Goal: Task Accomplishment & Management: Complete application form

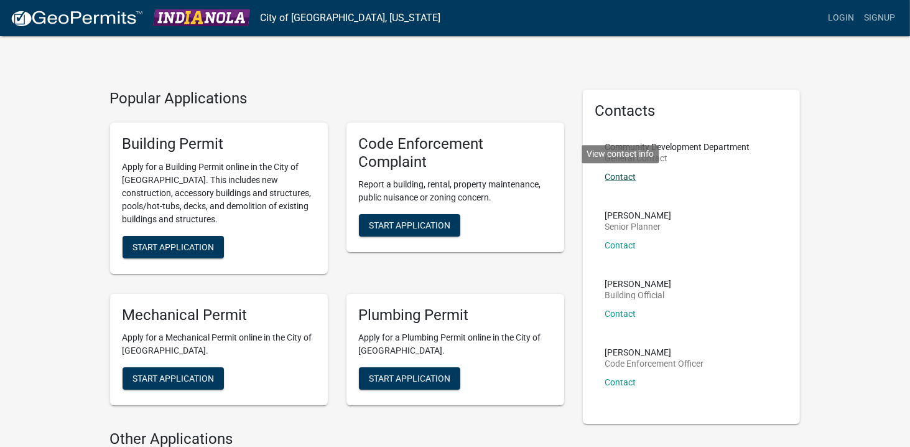
click at [615, 175] on link "Contact" at bounding box center [620, 177] width 31 height 10
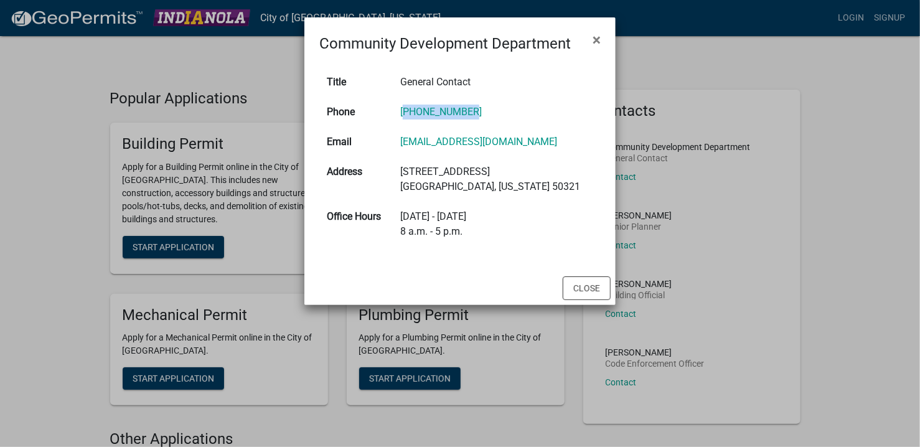
drag, startPoint x: 475, startPoint y: 112, endPoint x: 420, endPoint y: 116, distance: 55.5
click at [420, 116] on td "[PHONE_NUMBER]" at bounding box center [497, 112] width 208 height 30
copy link "[PHONE_NUMBER]"
click at [597, 43] on span "×" at bounding box center [596, 39] width 8 height 17
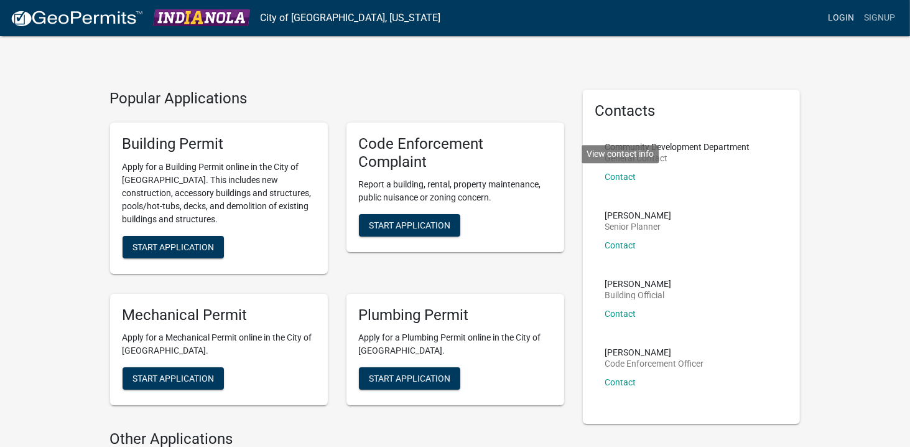
click at [836, 25] on link "Login" at bounding box center [841, 18] width 36 height 24
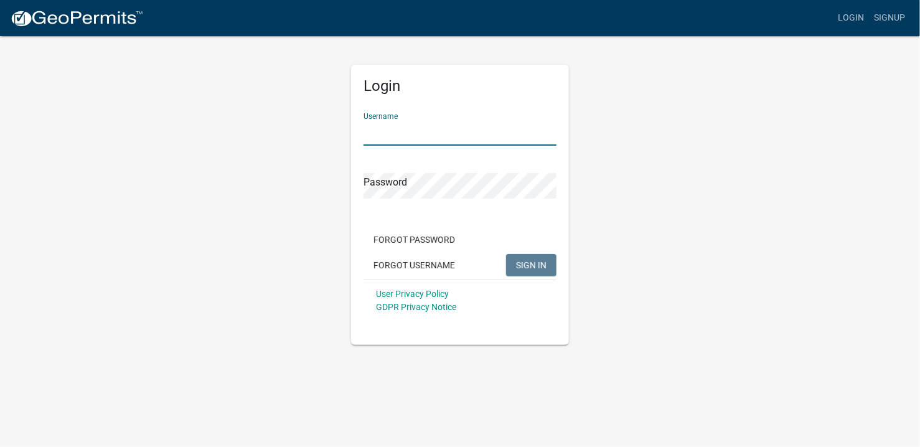
click at [446, 136] on input "Username" at bounding box center [459, 133] width 193 height 26
paste input "TopShelfPM"
type input "TopShelfPM"
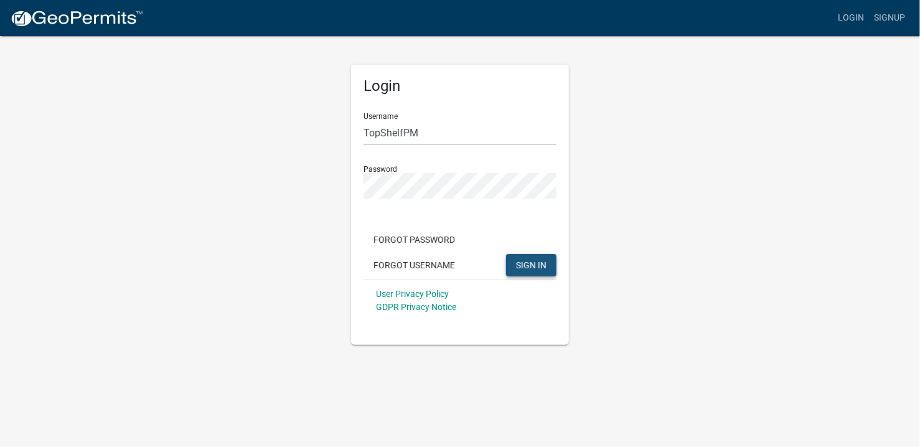
click at [525, 264] on span "SIGN IN" at bounding box center [531, 264] width 30 height 10
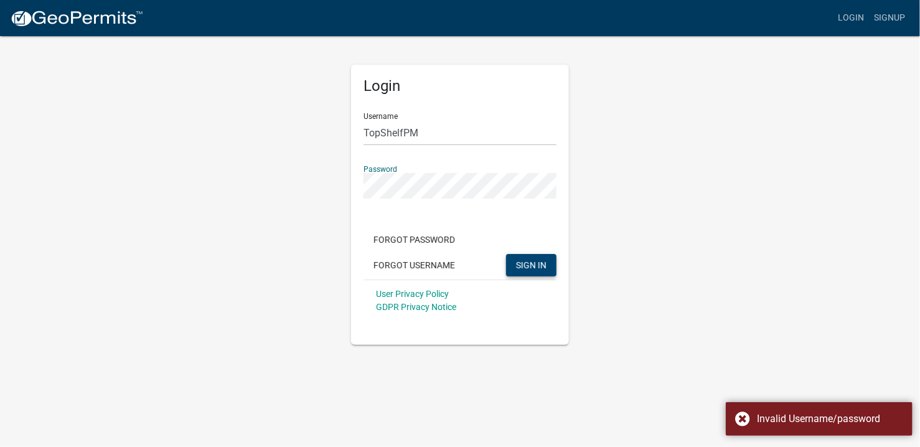
click at [338, 195] on div "Login Username TopShelfPM Password Forgot Password Forgot Username SIGN IN User…" at bounding box center [459, 190] width 709 height 310
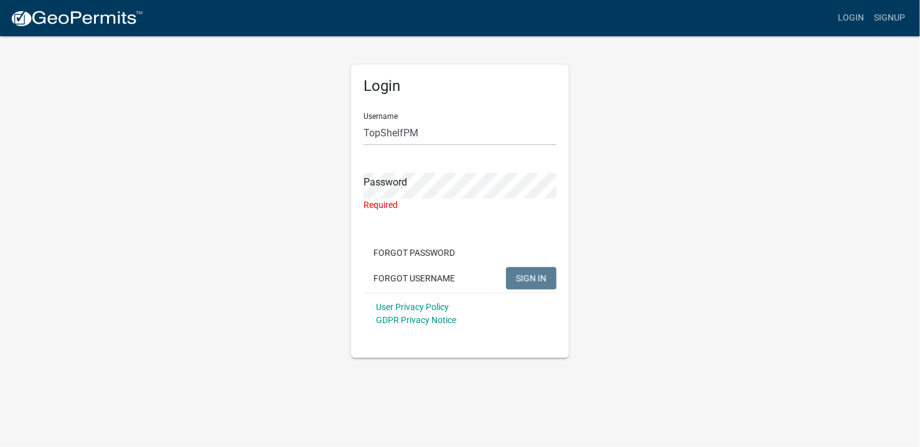
click at [707, 162] on div "Login Username TopShelfPM Password Required Forgot Password Forgot Username SIG…" at bounding box center [459, 196] width 709 height 323
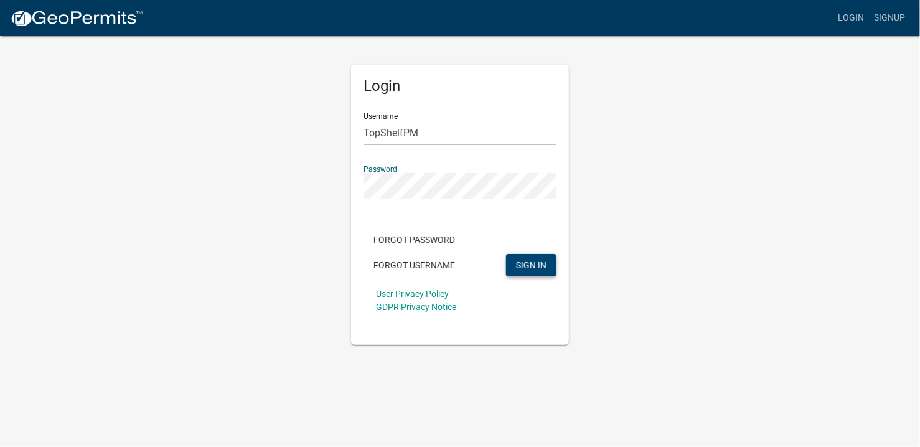
click at [506, 254] on button "SIGN IN" at bounding box center [531, 265] width 50 height 22
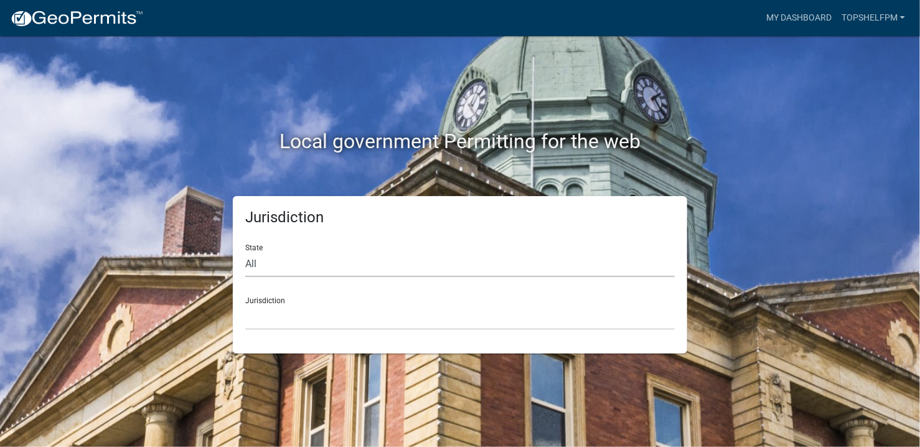
click at [426, 268] on select "All [US_STATE] [US_STATE] [US_STATE] [US_STATE] [US_STATE] [US_STATE] [US_STATE…" at bounding box center [459, 264] width 429 height 26
select select "[US_STATE]"
click at [245, 251] on select "All [US_STATE] [US_STATE] [US_STATE] [US_STATE] [US_STATE] [US_STATE] [US_STATE…" at bounding box center [459, 264] width 429 height 26
click at [358, 325] on select "[GEOGRAPHIC_DATA], [US_STATE] [GEOGRAPHIC_DATA], [US_STATE] [GEOGRAPHIC_DATA], …" at bounding box center [459, 317] width 429 height 26
click at [149, 198] on div "Jurisdiction State All [US_STATE] [US_STATE] [US_STATE] [US_STATE] [US_STATE] […" at bounding box center [459, 274] width 709 height 157
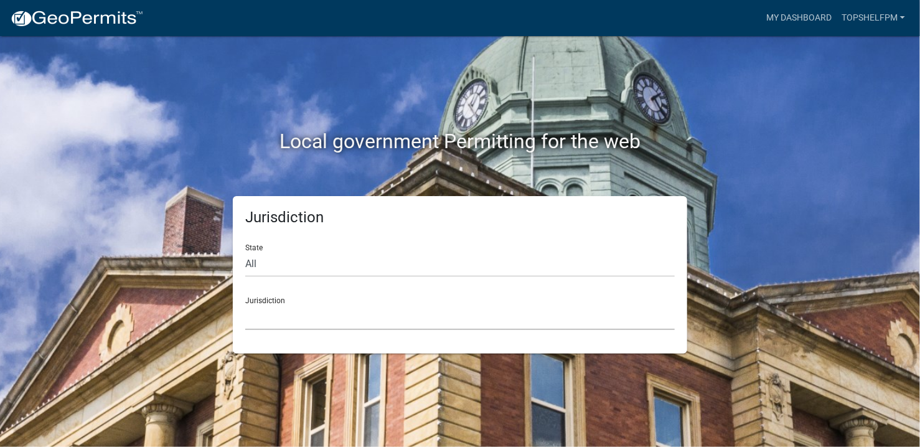
click at [357, 324] on select "[GEOGRAPHIC_DATA], [US_STATE] [GEOGRAPHIC_DATA], [US_STATE] [GEOGRAPHIC_DATA], …" at bounding box center [459, 317] width 429 height 26
click at [365, 317] on select "[GEOGRAPHIC_DATA], [US_STATE] [GEOGRAPHIC_DATA], [US_STATE] [GEOGRAPHIC_DATA], …" at bounding box center [459, 317] width 429 height 26
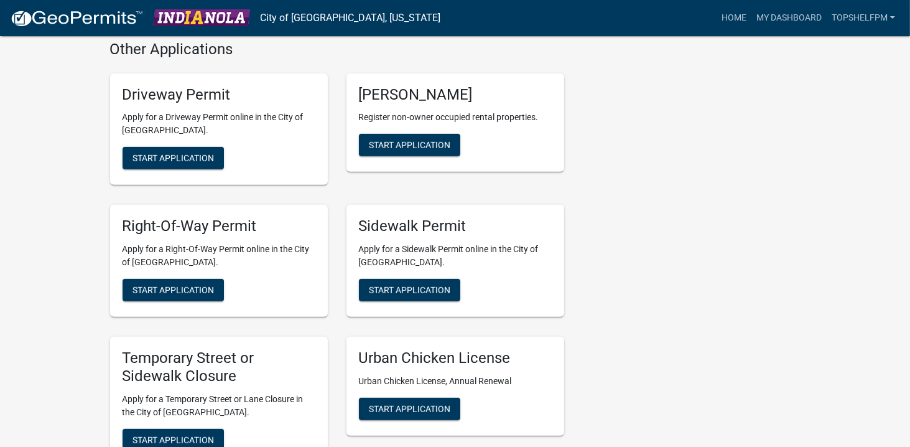
scroll to position [436, 0]
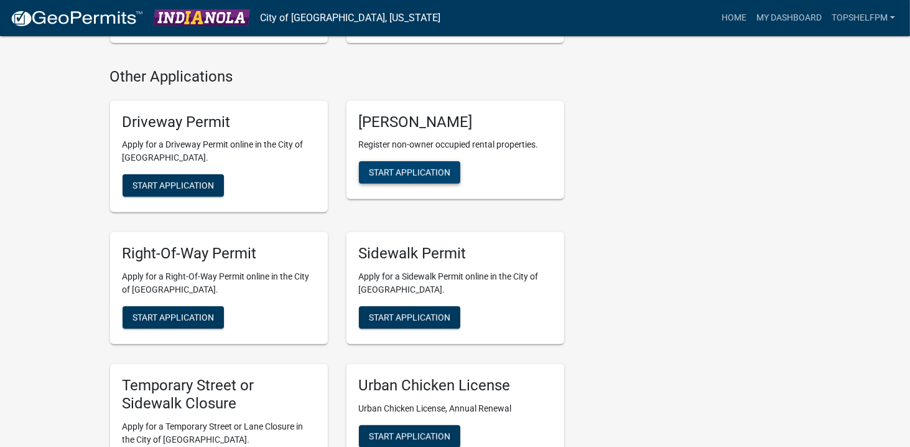
click at [408, 175] on span "Start Application" at bounding box center [410, 172] width 82 height 10
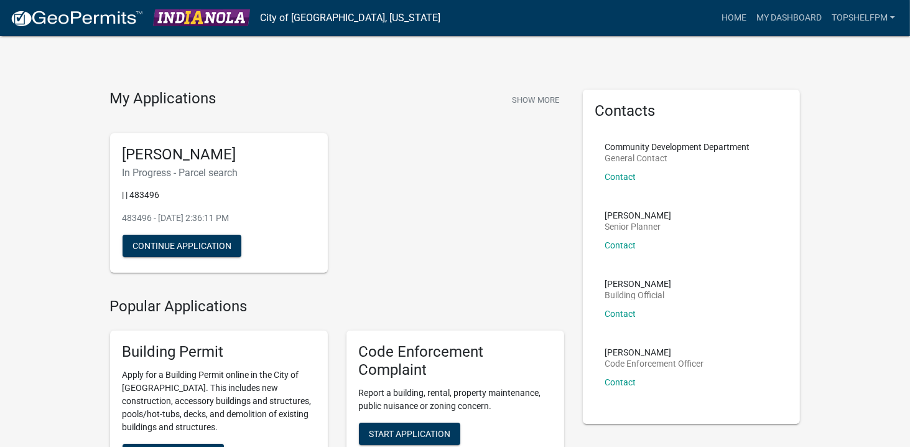
drag, startPoint x: 256, startPoint y: 214, endPoint x: 210, endPoint y: 182, distance: 56.3
click at [210, 182] on div "[PERSON_NAME] In Progress - Parcel search | | 483496 483496 - [DATE] 2:36:11 PM…" at bounding box center [219, 203] width 218 height 140
click at [199, 248] on button "Continue Application" at bounding box center [182, 246] width 119 height 22
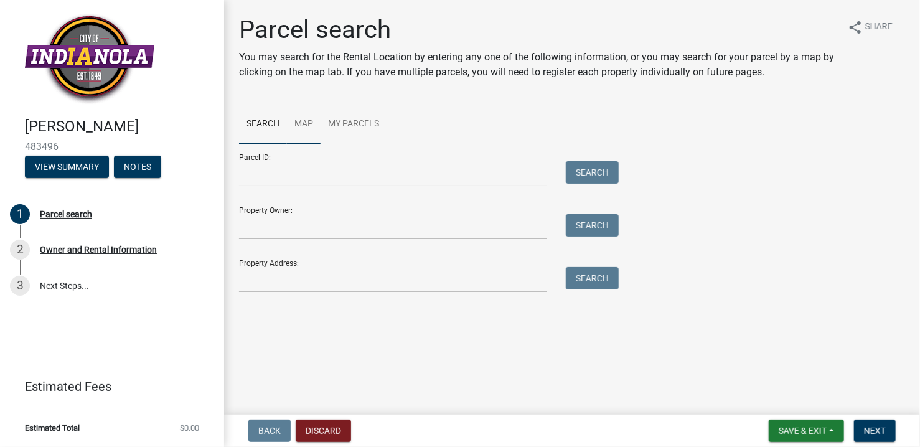
click at [301, 129] on link "Map" at bounding box center [304, 125] width 34 height 40
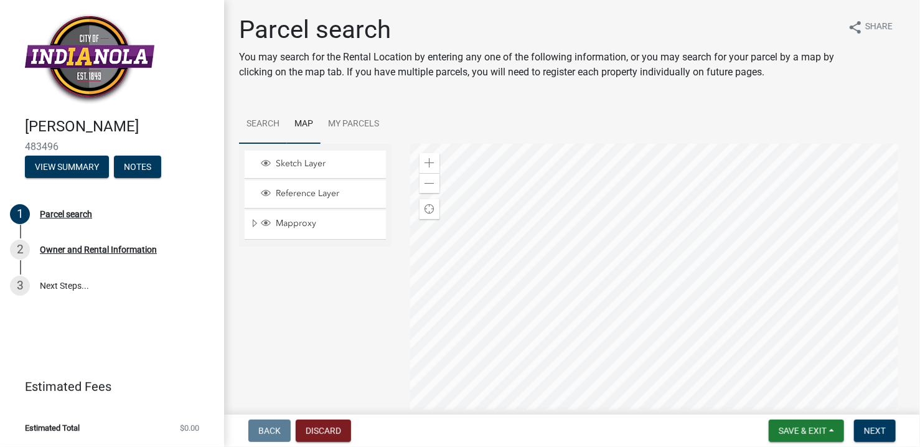
click at [266, 123] on link "Search" at bounding box center [263, 125] width 48 height 40
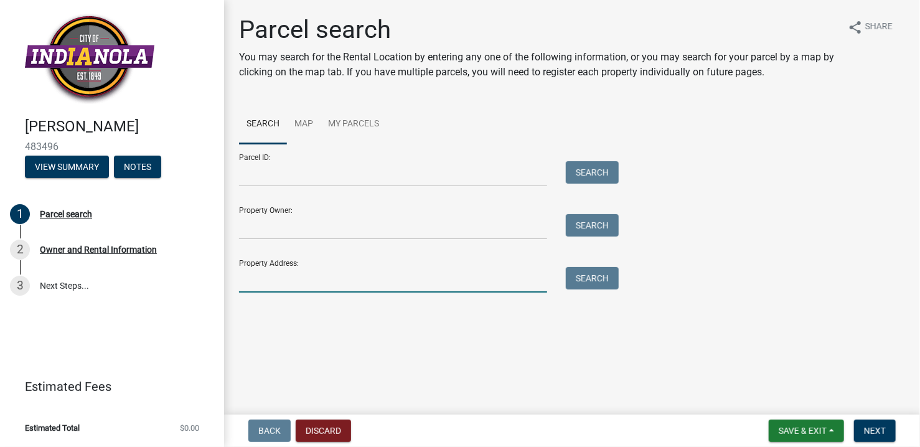
click at [295, 285] on input "Property Address:" at bounding box center [393, 280] width 308 height 26
click at [836, 170] on div "Parcel ID: Search Property Owner: Search Property Address: Search" at bounding box center [572, 218] width 666 height 149
click at [315, 281] on input "Property Address:" at bounding box center [393, 280] width 308 height 26
paste input "[STREET_ADDRESS]"
type input "[STREET_ADDRESS]"
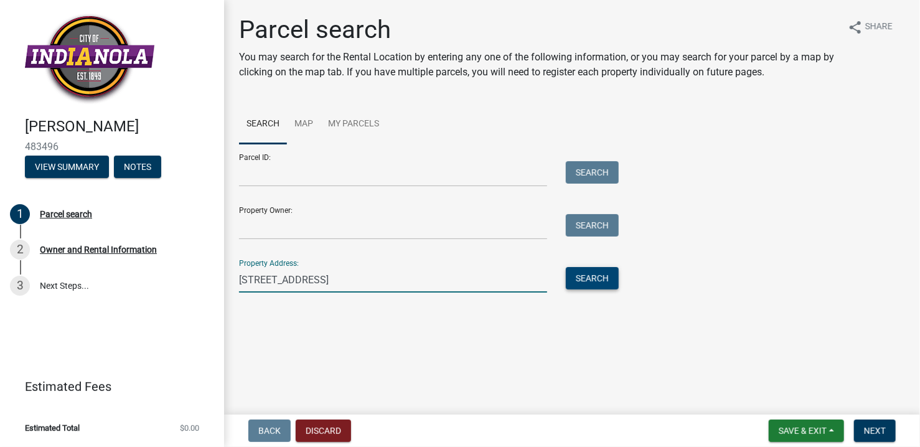
click at [580, 280] on button "Search" at bounding box center [592, 278] width 53 height 22
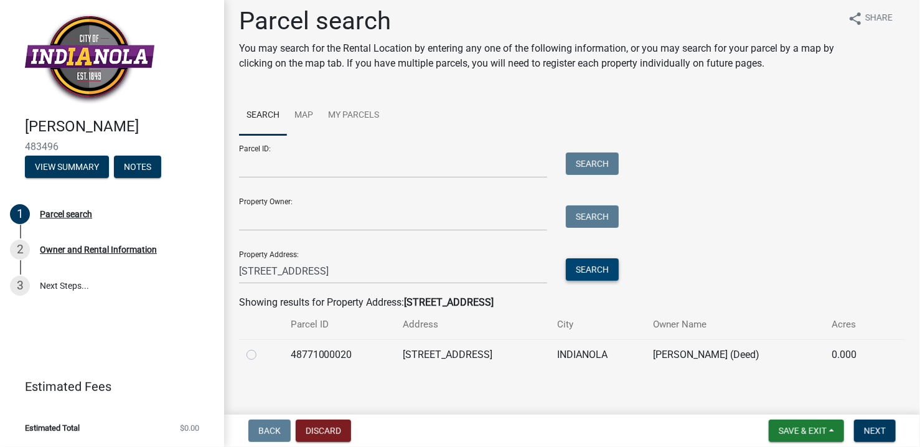
scroll to position [17, 0]
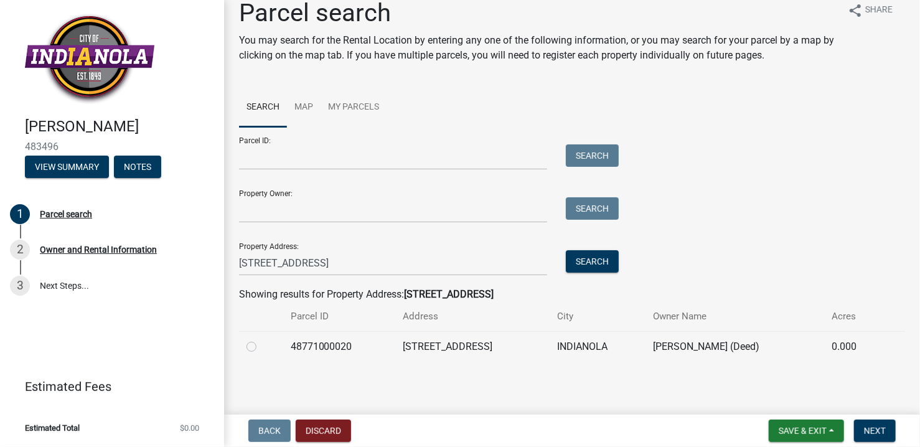
click at [261, 339] on label at bounding box center [261, 339] width 0 height 0
click at [261, 347] on input "radio" at bounding box center [265, 343] width 8 height 8
radio input "true"
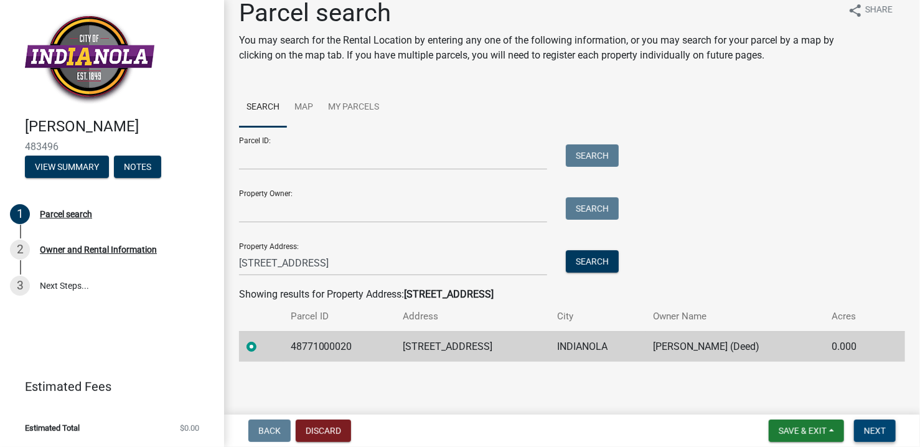
click at [880, 428] on span "Next" at bounding box center [875, 431] width 22 height 10
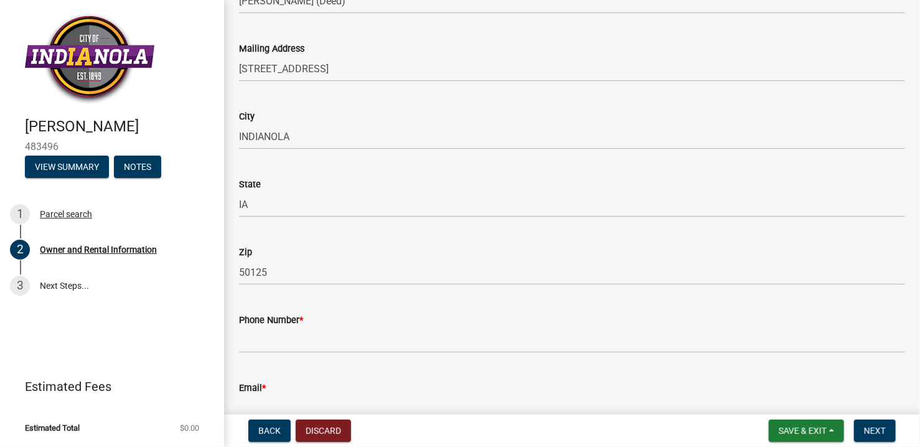
scroll to position [0, 0]
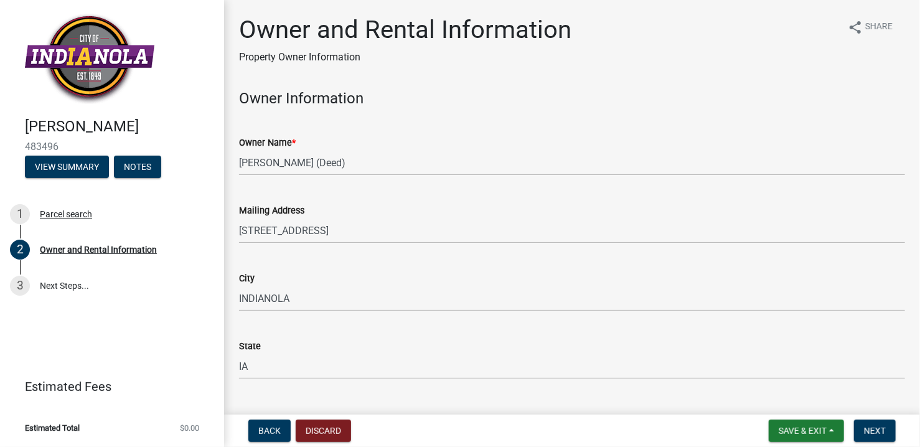
click at [725, 72] on div "Owner and Rental Information Property Owner Information share Share" at bounding box center [572, 45] width 666 height 60
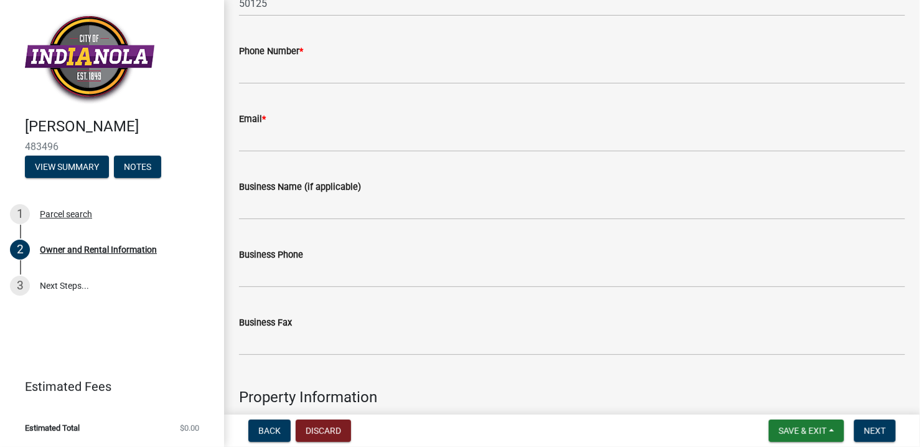
scroll to position [373, 0]
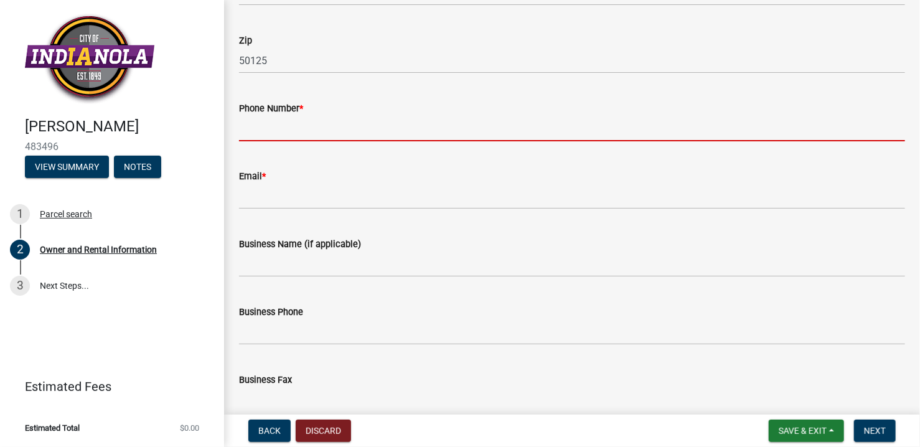
drag, startPoint x: 365, startPoint y: 126, endPoint x: 371, endPoint y: 130, distance: 7.6
click at [365, 126] on input "Phone Number *" at bounding box center [572, 129] width 666 height 26
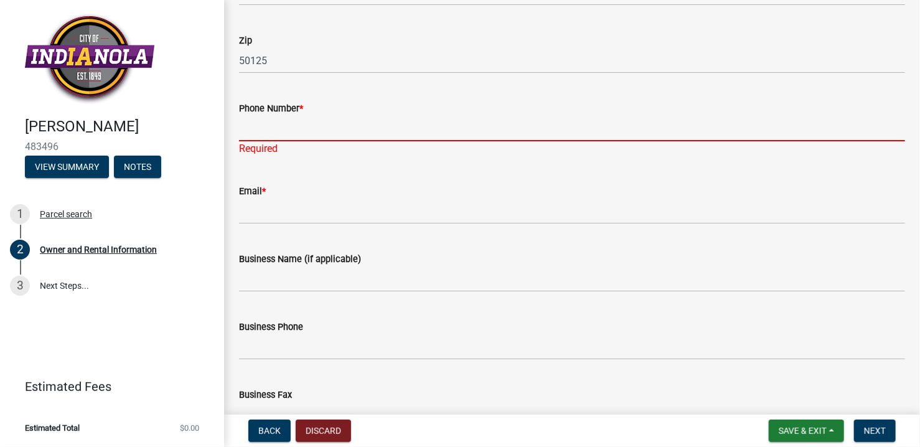
click at [306, 131] on input "Phone Number *" at bounding box center [572, 129] width 666 height 26
paste input "[PHONE_NUMBER]"
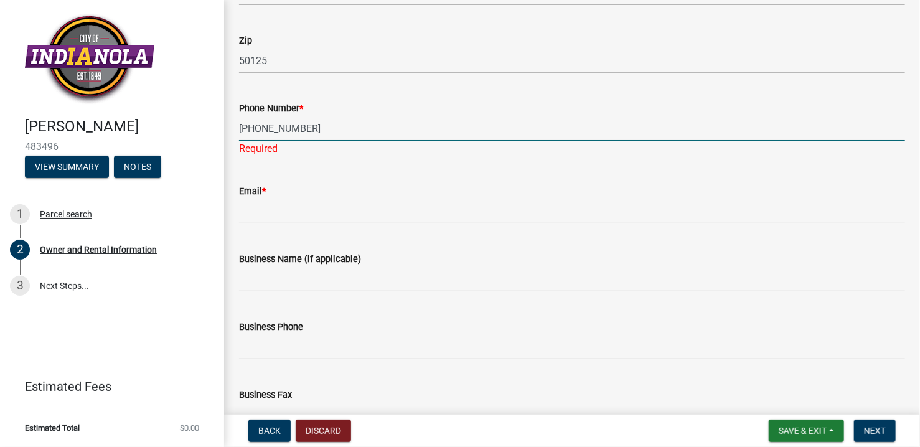
type input "[PHONE_NUMBER]"
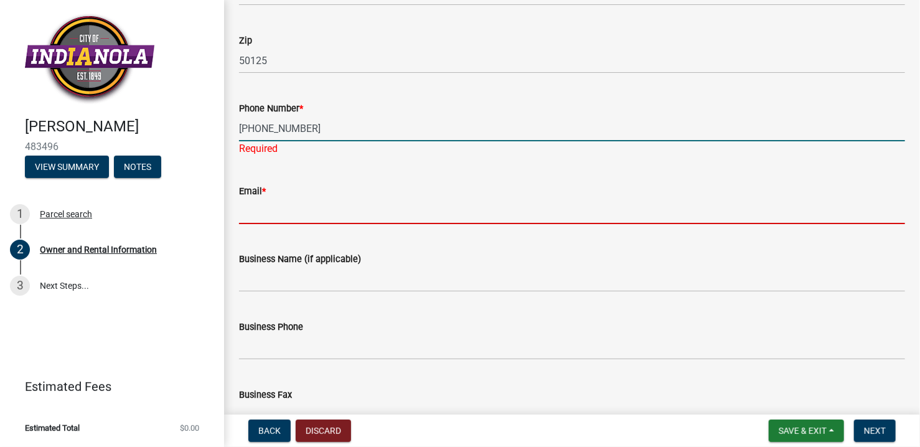
click at [303, 211] on wm-data-entity-input "Email *" at bounding box center [572, 200] width 666 height 68
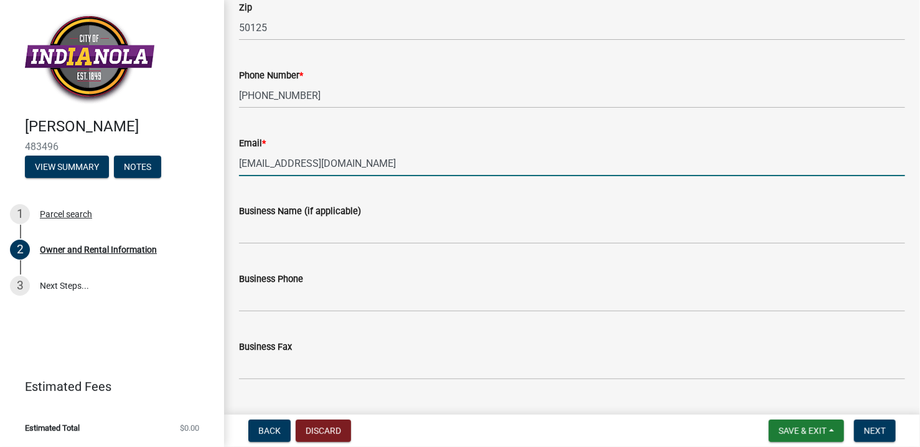
scroll to position [436, 0]
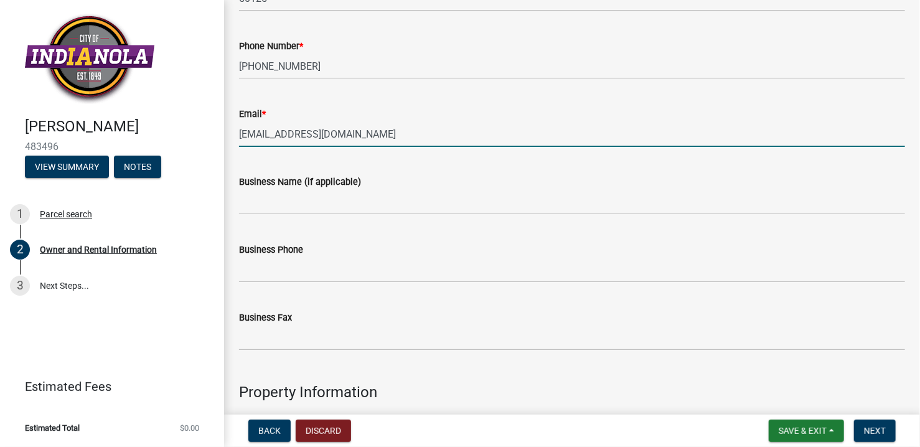
type input "[EMAIL_ADDRESS][DOMAIN_NAME]"
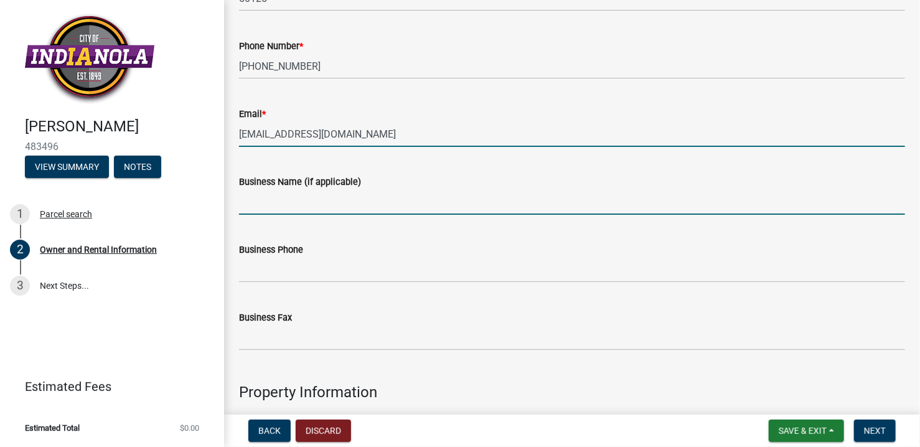
click at [322, 203] on input "Business Name (if applicable)" at bounding box center [572, 202] width 666 height 26
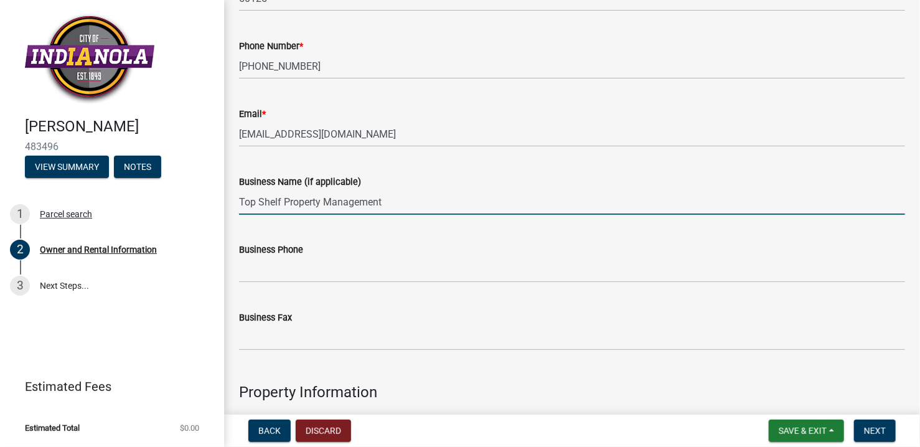
type input "Top Shelf Property Management"
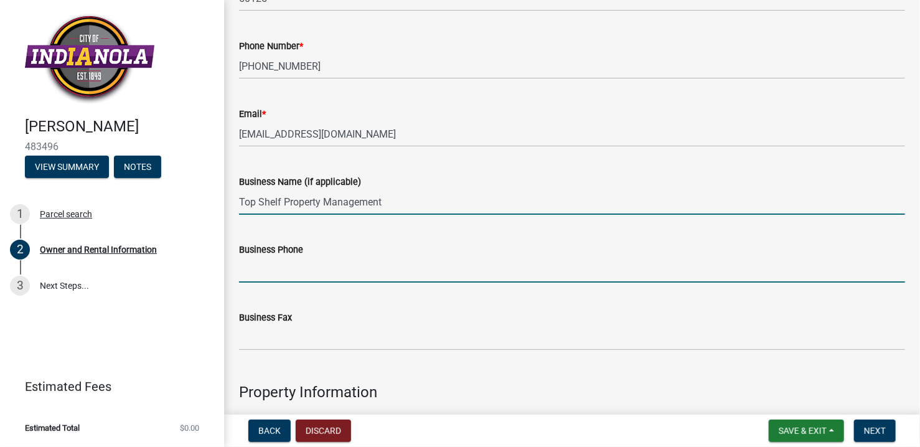
click at [312, 274] on input "Business Phone" at bounding box center [572, 270] width 666 height 26
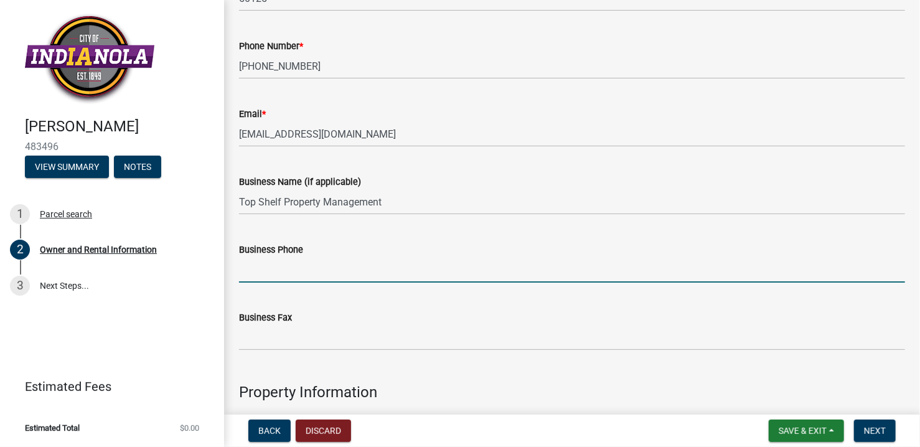
paste input "[PHONE_NUMBER]"
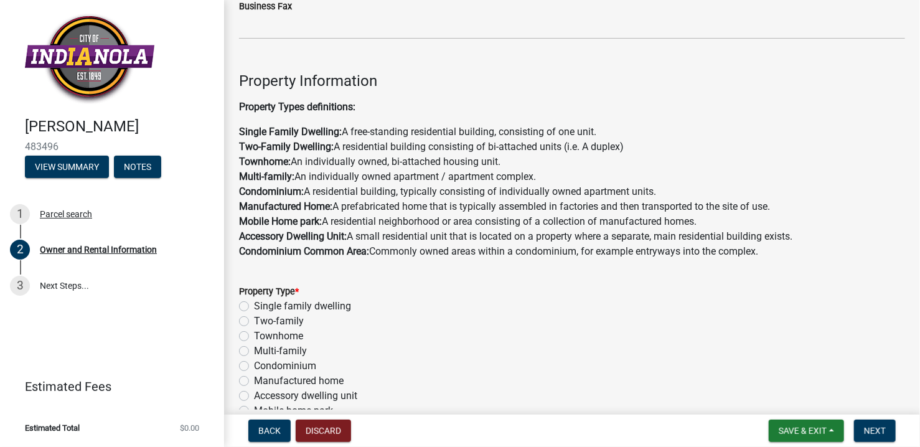
scroll to position [809, 0]
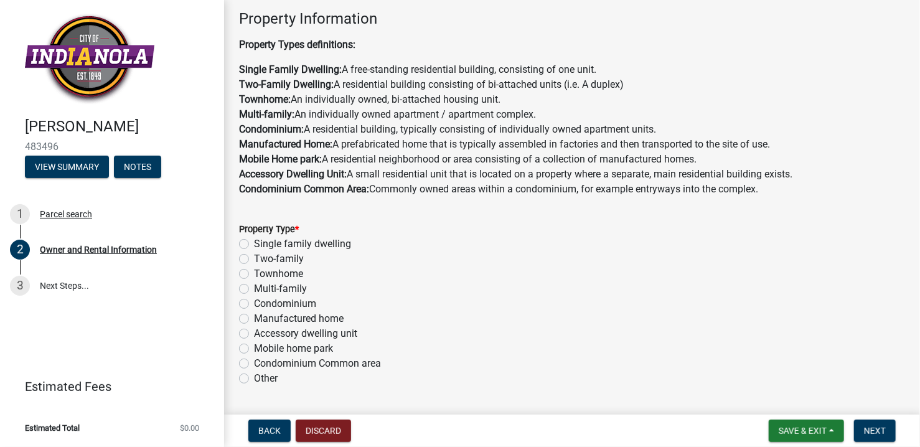
type input "[PHONE_NUMBER]"
click at [254, 245] on label "Single family dwelling" at bounding box center [302, 243] width 97 height 15
click at [254, 245] on input "Single family dwelling" at bounding box center [258, 240] width 8 height 8
radio input "true"
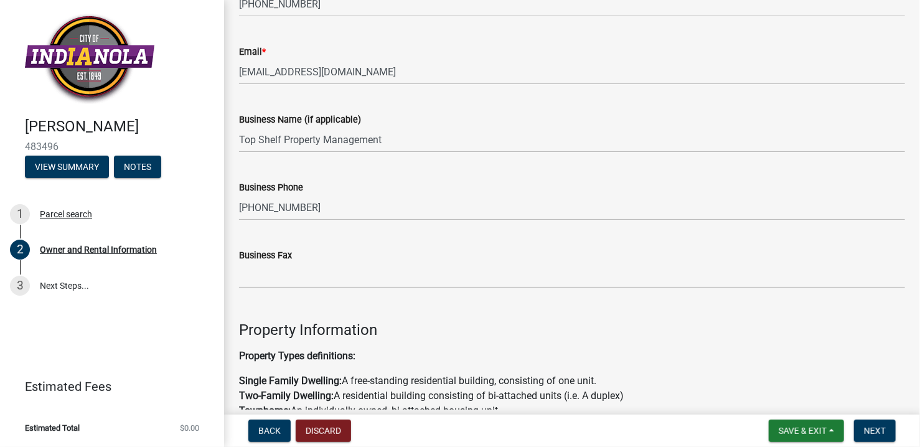
scroll to position [311, 0]
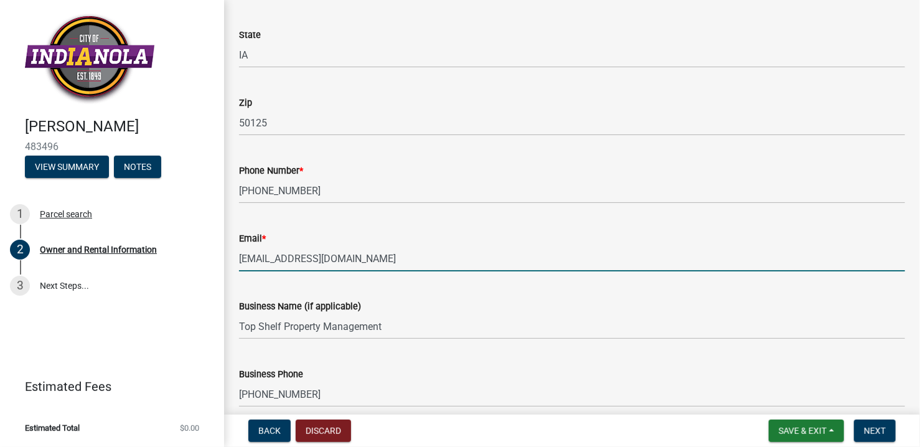
drag, startPoint x: 365, startPoint y: 256, endPoint x: 231, endPoint y: 269, distance: 134.5
click at [231, 269] on div "Email * [EMAIL_ADDRESS][DOMAIN_NAME]" at bounding box center [572, 242] width 684 height 58
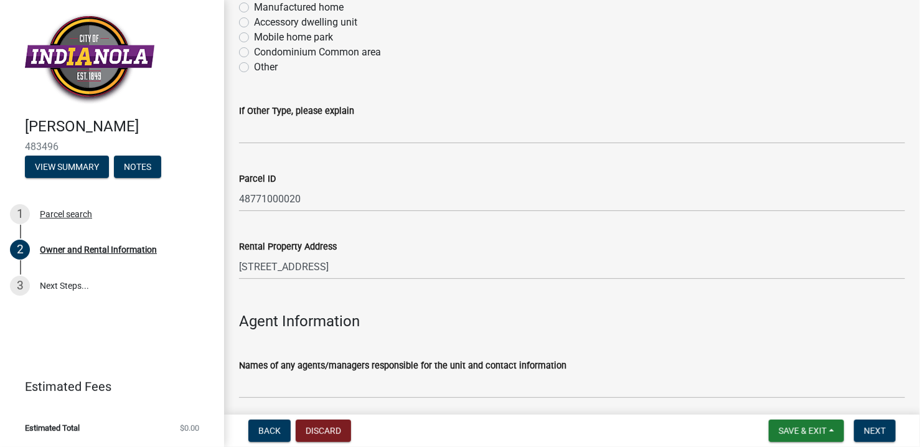
scroll to position [1370, 0]
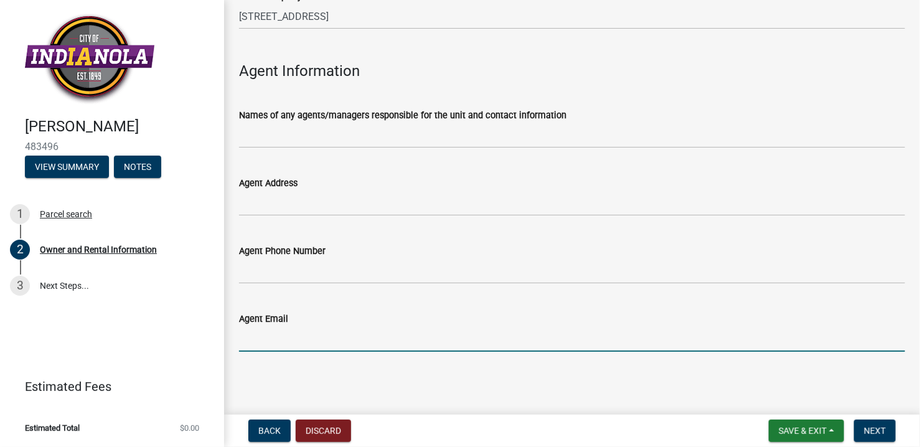
click at [284, 335] on input "Agent Email" at bounding box center [572, 339] width 666 height 26
paste input "[EMAIL_ADDRESS][DOMAIN_NAME]"
type input "[EMAIL_ADDRESS][DOMAIN_NAME]"
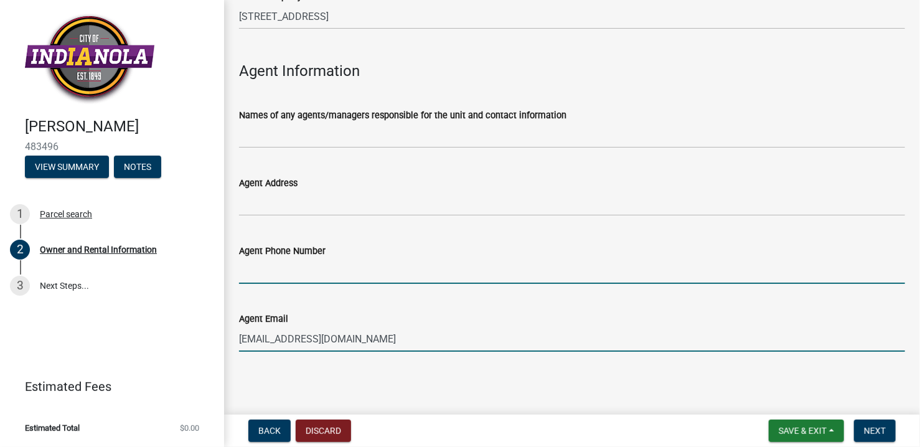
click at [320, 274] on input "Agent Phone Number" at bounding box center [572, 271] width 666 height 26
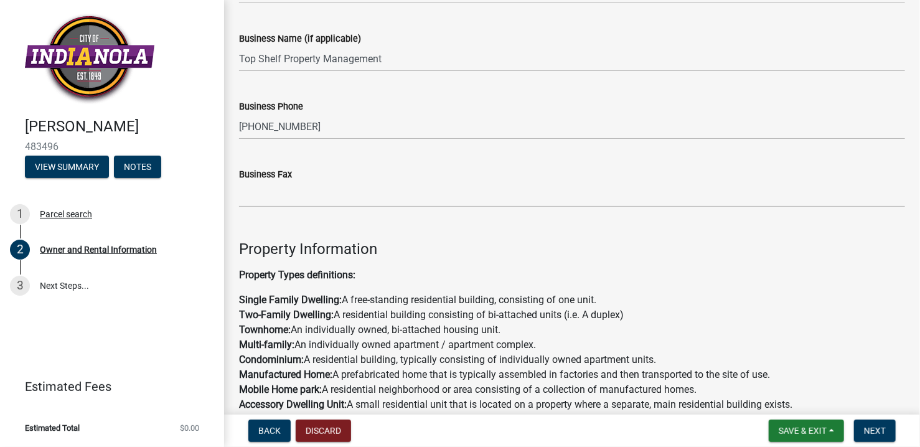
scroll to position [437, 0]
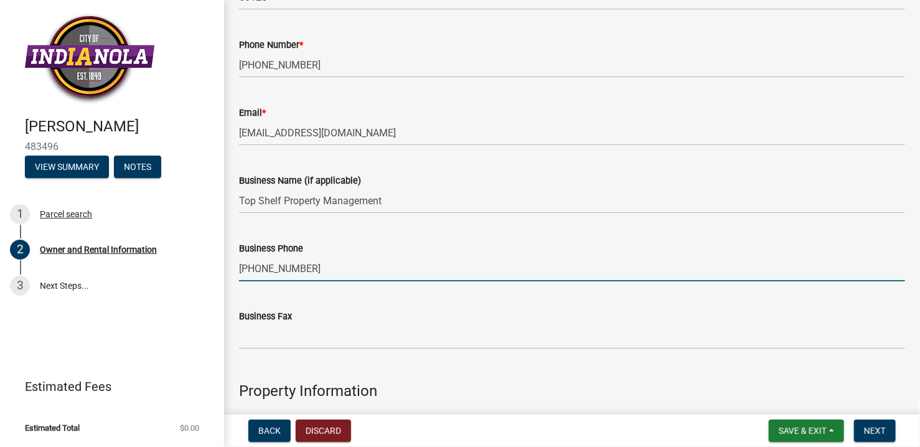
drag, startPoint x: 314, startPoint y: 269, endPoint x: 230, endPoint y: 270, distance: 84.0
click at [230, 270] on div "Business Phone [PHONE_NUMBER]" at bounding box center [572, 252] width 684 height 58
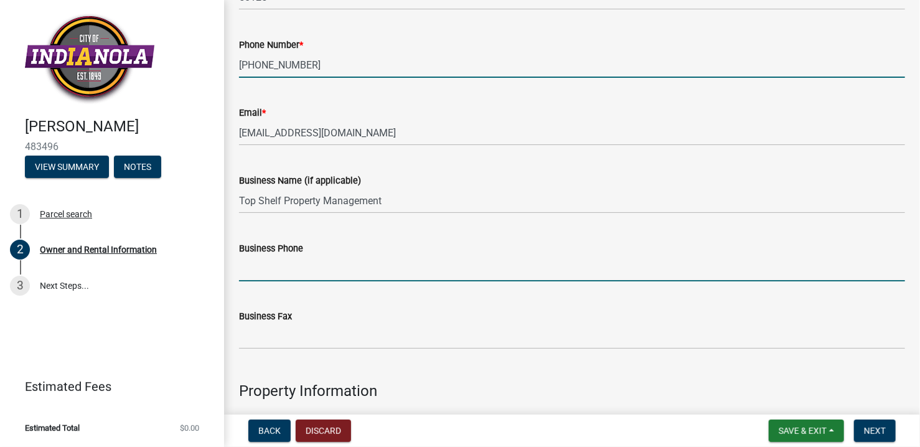
click at [309, 70] on input "[PHONE_NUMBER]" at bounding box center [572, 65] width 666 height 26
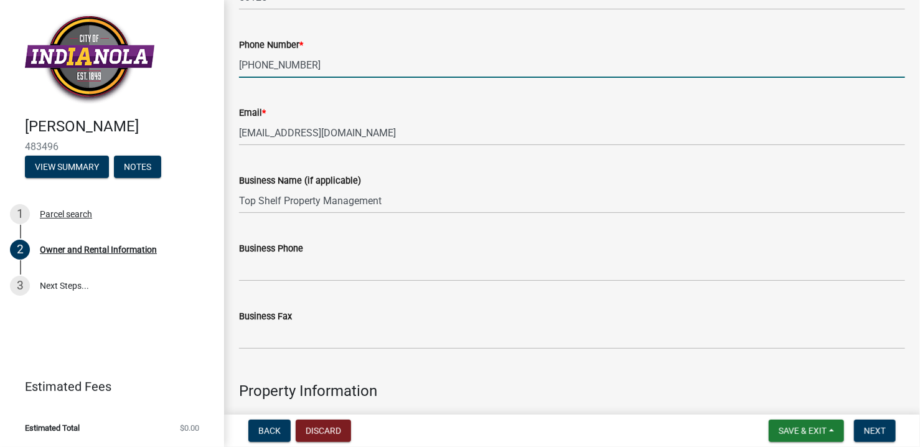
drag, startPoint x: 327, startPoint y: 69, endPoint x: 221, endPoint y: 62, distance: 106.0
click at [221, 62] on div "[PERSON_NAME] 483496 View Summary Notes 1 Parcel search 2 Owner and Rental Info…" at bounding box center [460, 223] width 920 height 447
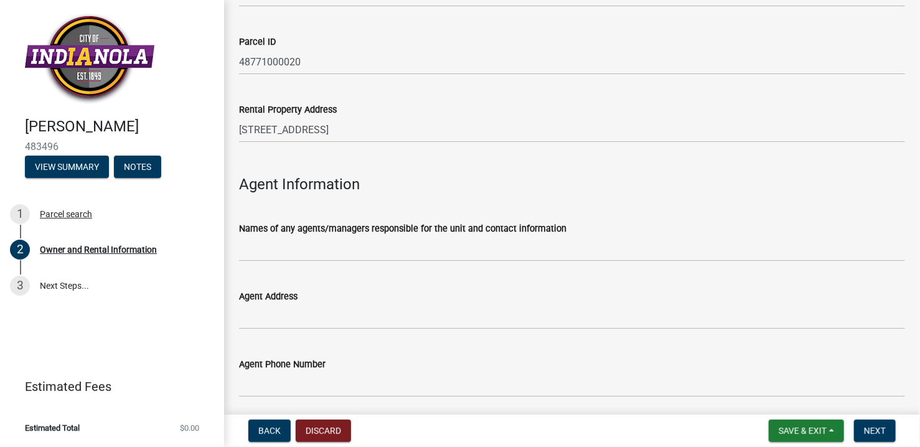
scroll to position [1370, 0]
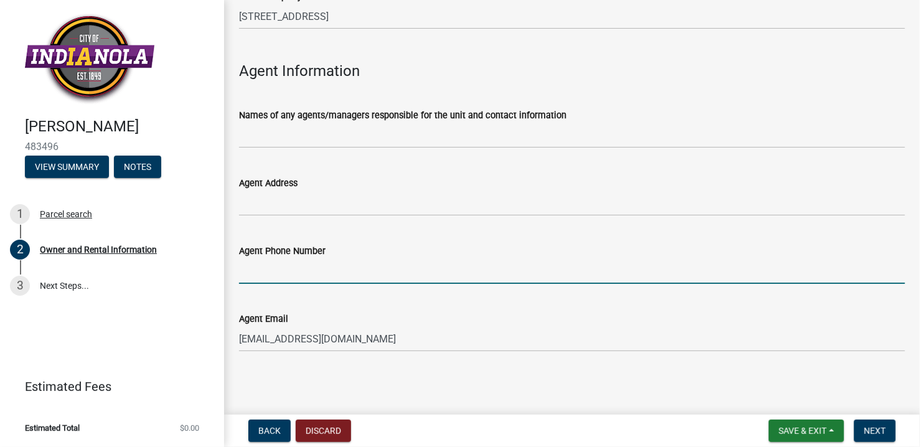
click at [262, 265] on input "Agent Phone Number" at bounding box center [572, 271] width 666 height 26
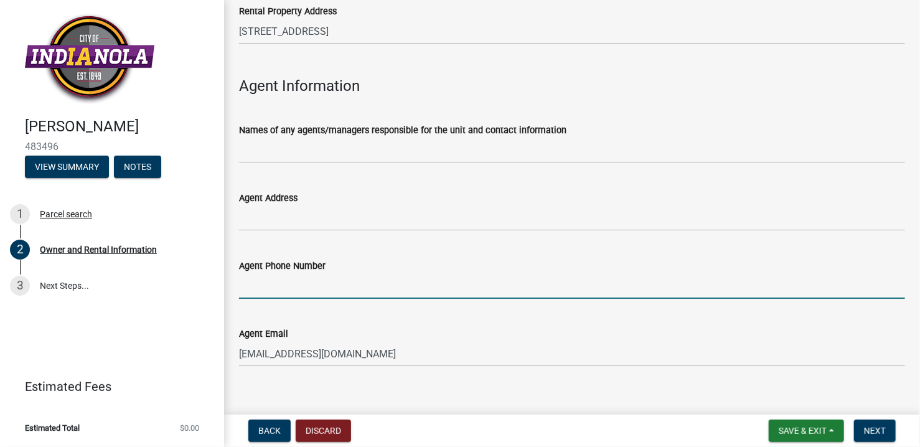
scroll to position [1385, 0]
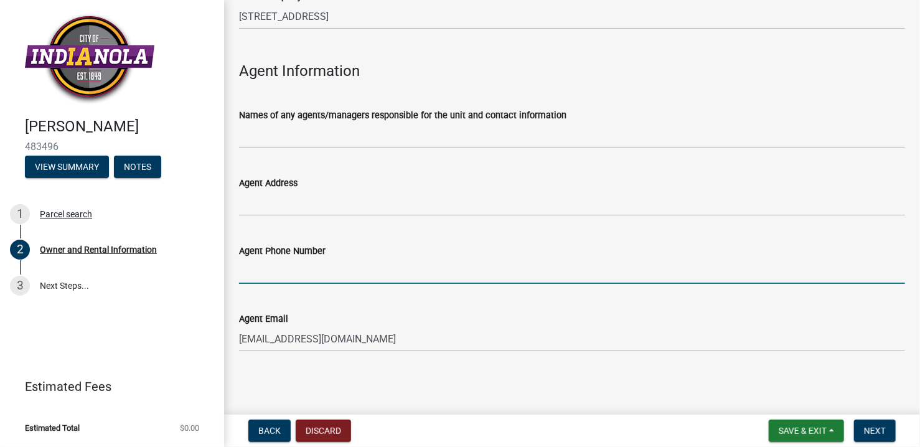
paste input "[PHONE_NUMBER]"
type input "[PHONE_NUMBER]"
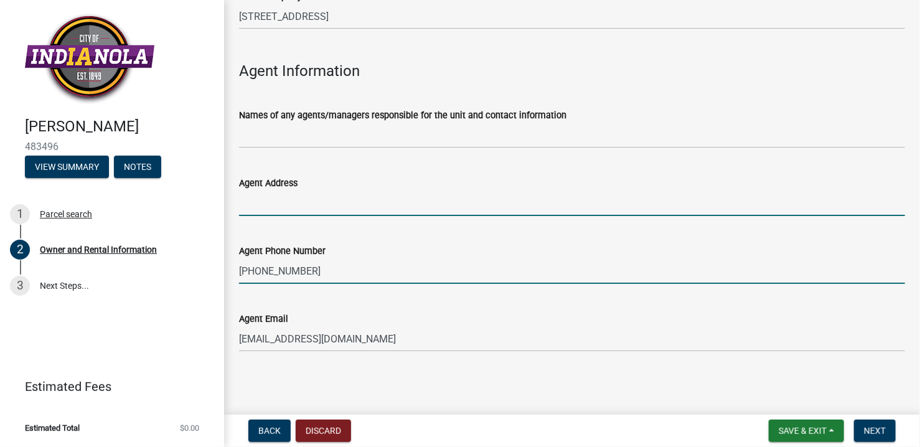
click at [301, 205] on input "Agent Address" at bounding box center [572, 203] width 666 height 26
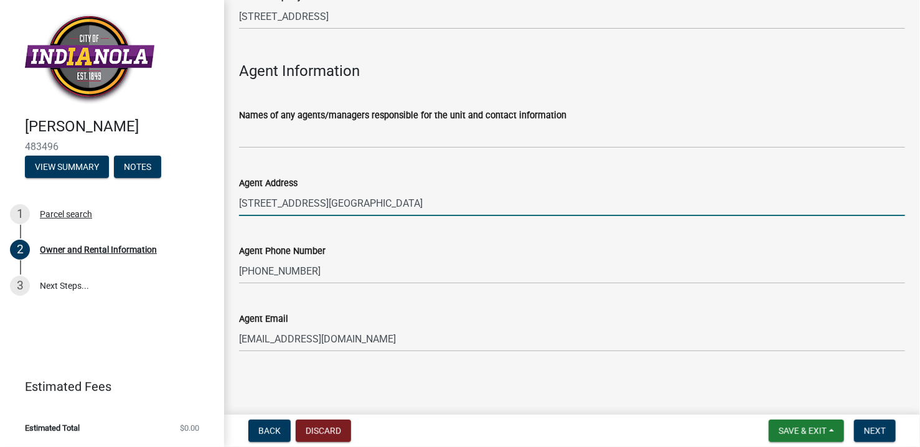
type input "[STREET_ADDRESS][GEOGRAPHIC_DATA]"
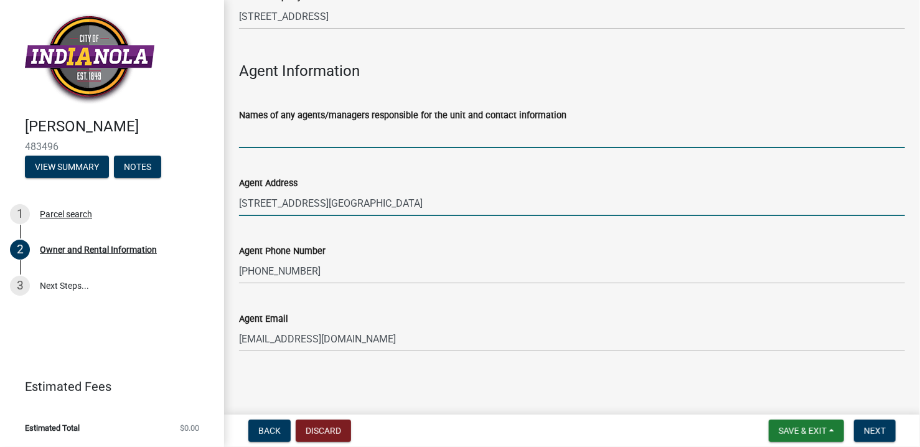
click at [283, 138] on input "Names of any agents/managers responsible for the unit and contact information" at bounding box center [572, 136] width 666 height 26
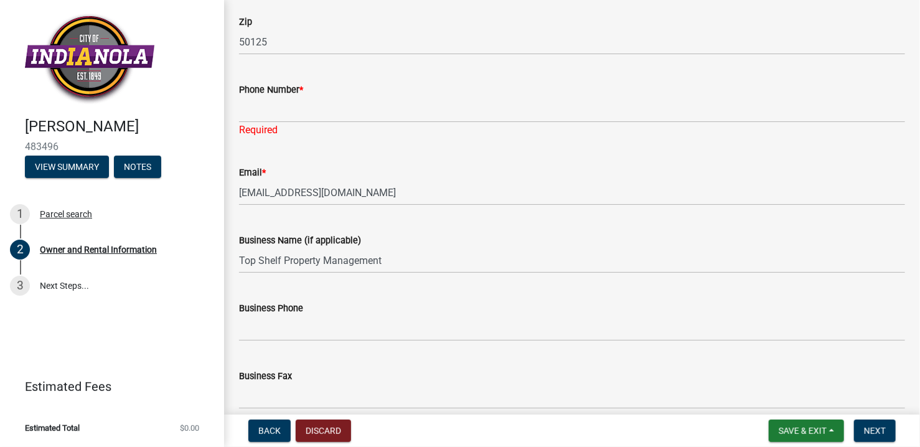
scroll to position [390, 0]
type input "[PERSON_NAME]"
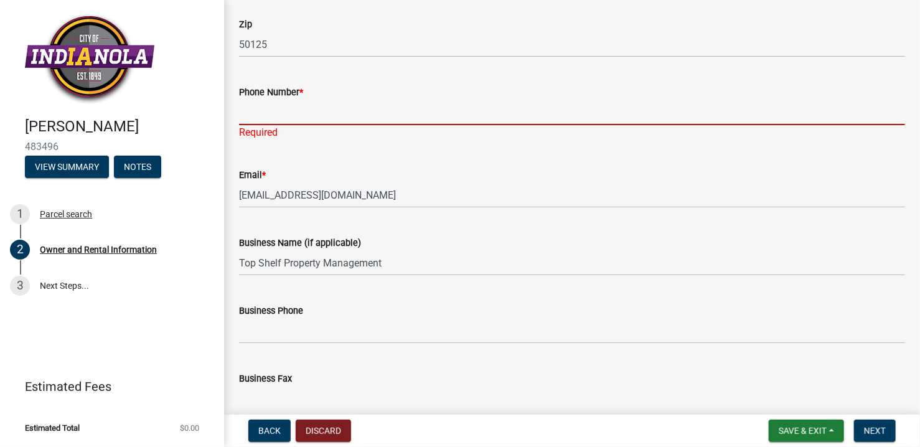
click at [289, 113] on input "Phone Number *" at bounding box center [572, 113] width 666 height 26
paste input "[PHONE_NUMBER]"
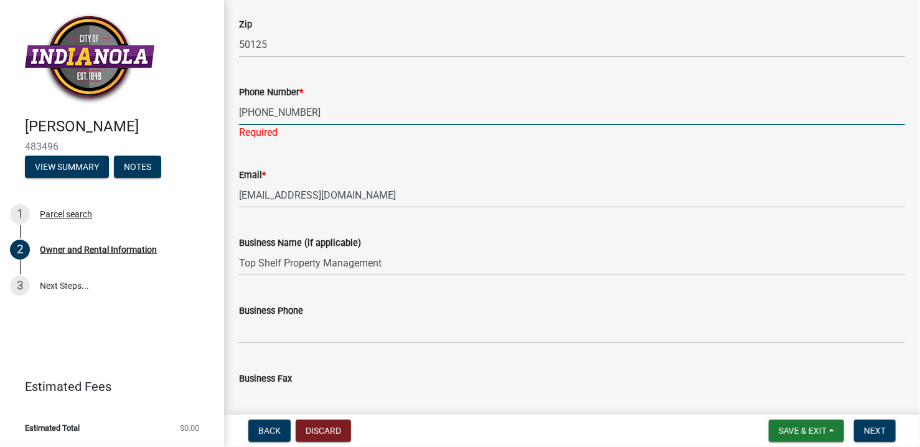
type input "[PHONE_NUMBER]"
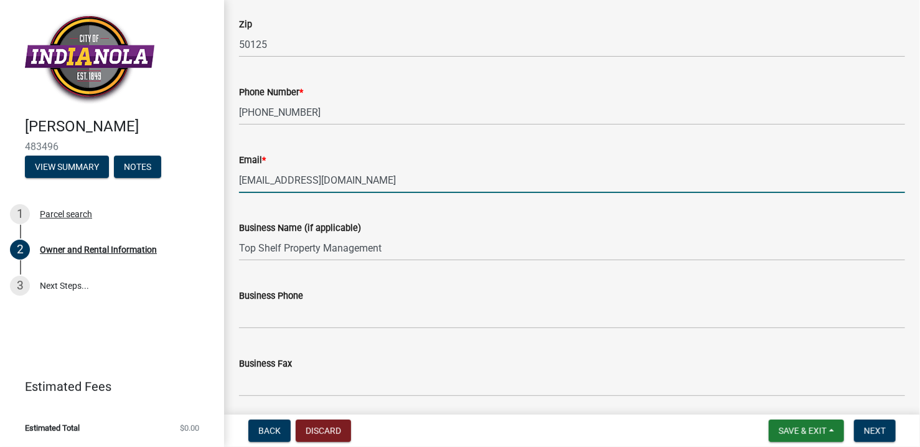
click at [349, 182] on input "[EMAIL_ADDRESS][DOMAIN_NAME]" at bounding box center [572, 180] width 666 height 26
drag, startPoint x: 291, startPoint y: 180, endPoint x: 154, endPoint y: 185, distance: 137.0
click at [164, 185] on div "[PERSON_NAME] 483496 View Summary Notes 1 Parcel search 2 Owner and Rental Info…" at bounding box center [460, 223] width 920 height 447
paste input "[EMAIL_ADDRESS]"
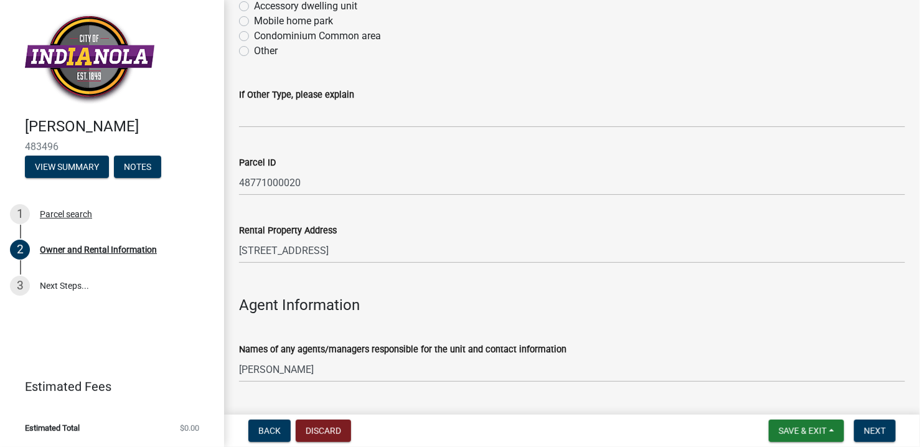
scroll to position [1370, 0]
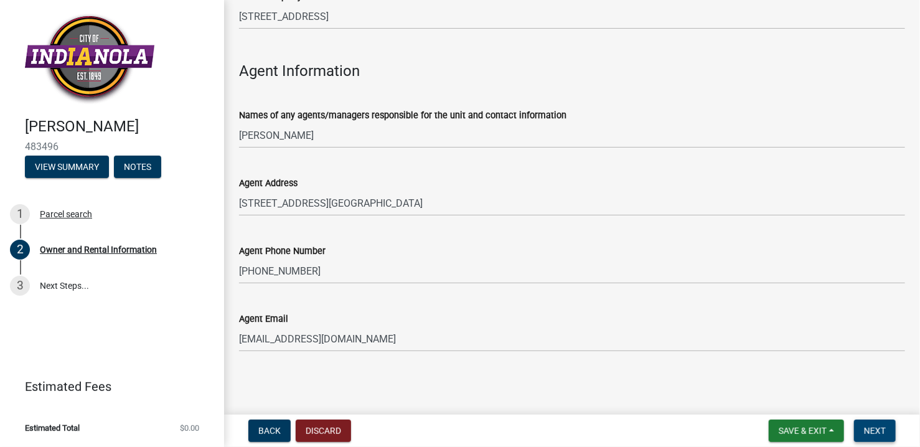
type input "[EMAIL_ADDRESS][DOMAIN_NAME]"
click at [887, 424] on button "Next" at bounding box center [875, 430] width 42 height 22
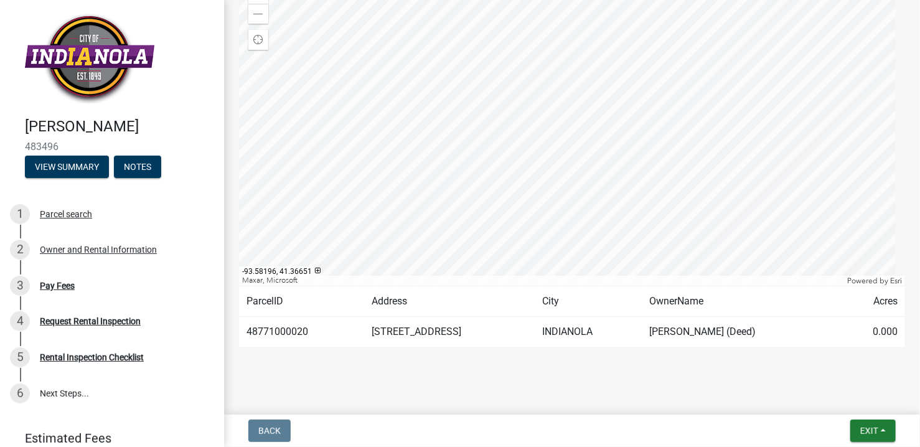
scroll to position [184, 0]
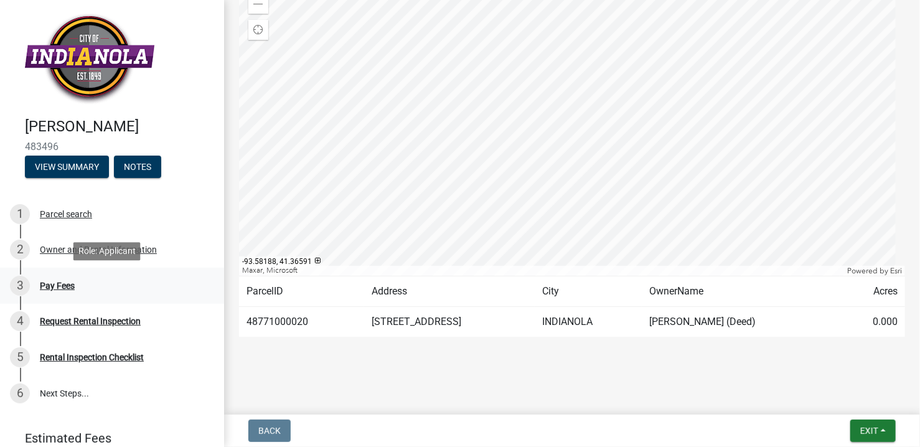
click at [138, 287] on div "3 Pay Fees" at bounding box center [107, 286] width 194 height 20
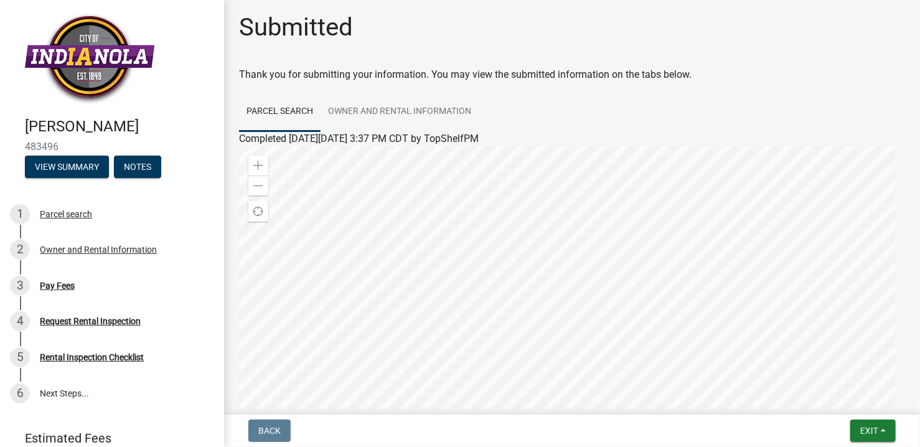
scroll to position [0, 0]
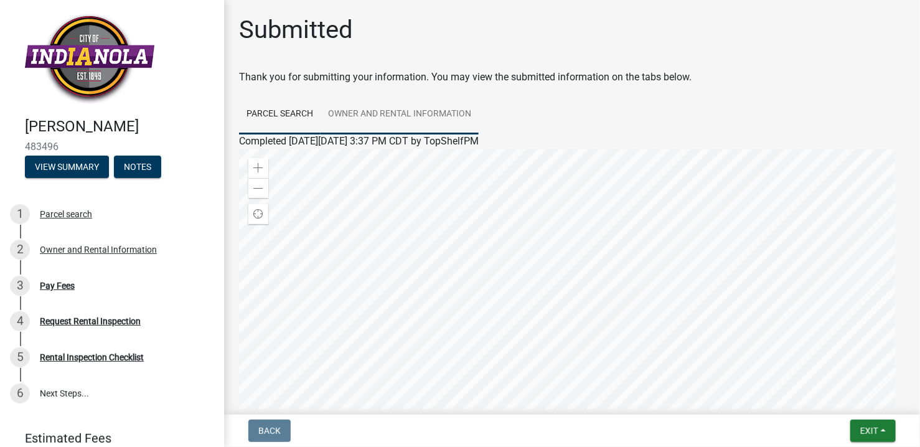
drag, startPoint x: 445, startPoint y: 118, endPoint x: 467, endPoint y: 235, distance: 119.0
click at [445, 118] on link "Owner and Rental Information" at bounding box center [399, 115] width 158 height 40
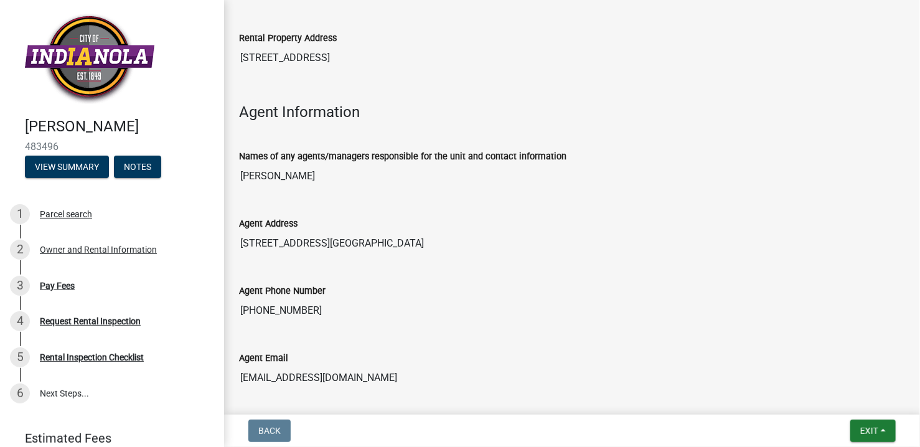
scroll to position [1307, 0]
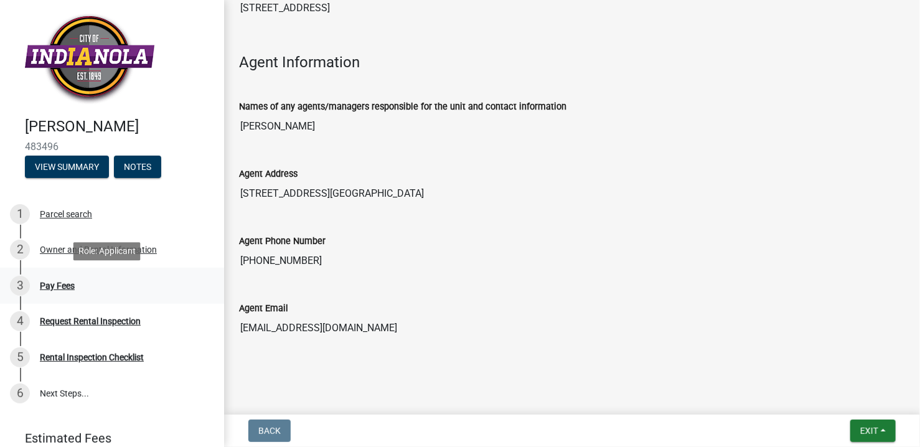
click at [68, 288] on div "Pay Fees" at bounding box center [57, 285] width 35 height 9
click at [48, 288] on div "Pay Fees" at bounding box center [57, 285] width 35 height 9
click at [872, 431] on span "Exit" at bounding box center [869, 431] width 18 height 10
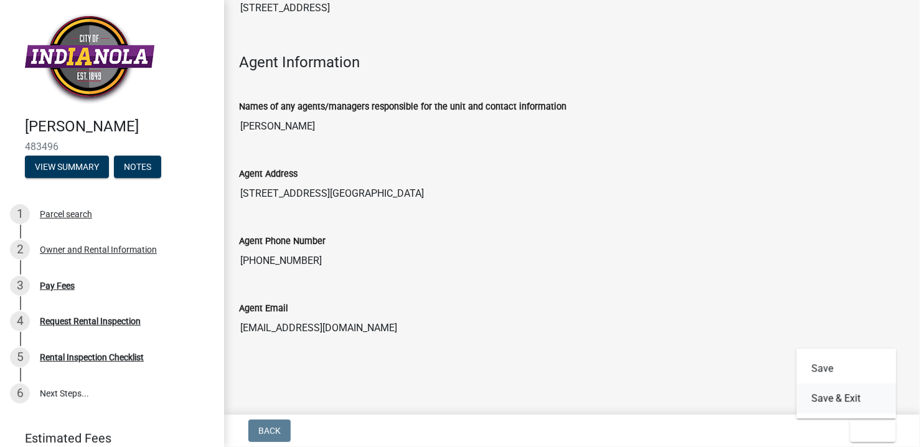
click at [871, 406] on button "Save & Exit" at bounding box center [846, 398] width 100 height 30
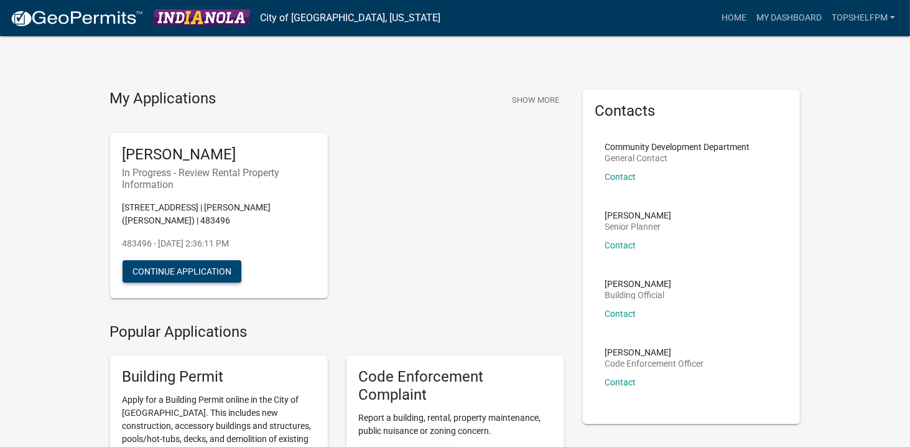
click at [198, 270] on button "Continue Application" at bounding box center [182, 271] width 119 height 22
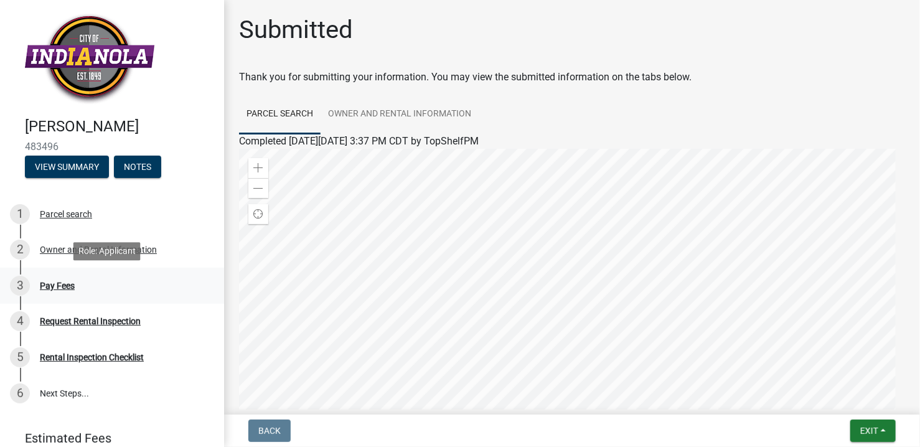
click at [20, 286] on div "3" at bounding box center [20, 286] width 20 height 20
click at [65, 284] on div "Pay Fees" at bounding box center [57, 285] width 35 height 9
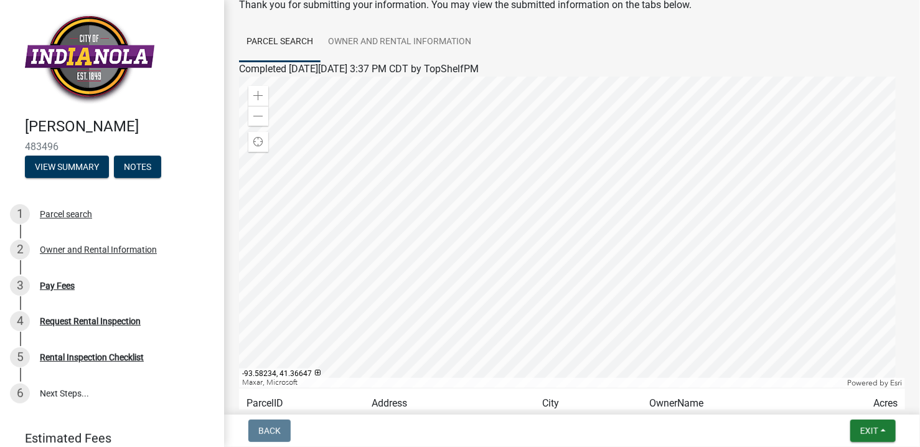
scroll to position [184, 0]
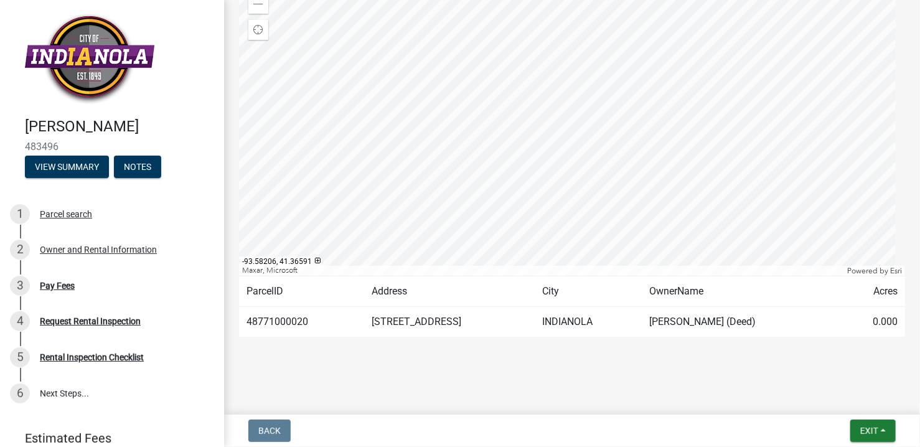
click at [592, 319] on td "INDIANOLA" at bounding box center [587, 322] width 107 height 30
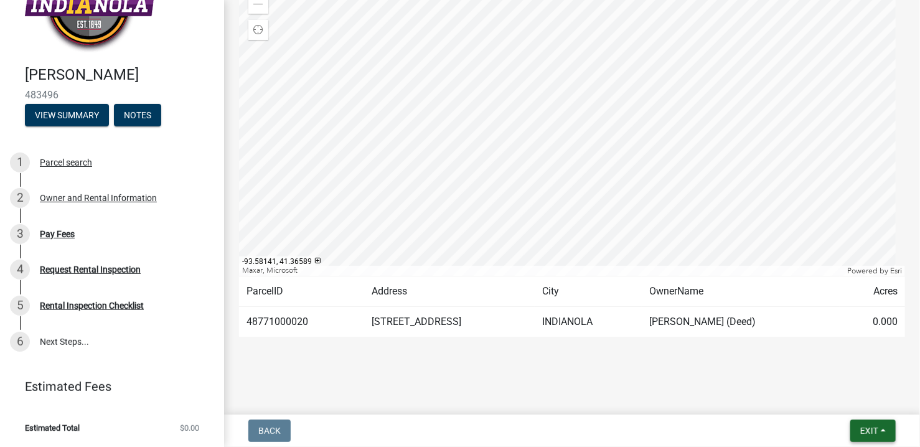
click at [874, 441] on button "Exit" at bounding box center [872, 430] width 45 height 22
click at [856, 395] on button "Save & Exit" at bounding box center [846, 398] width 100 height 30
